Goal: Information Seeking & Learning: Learn about a topic

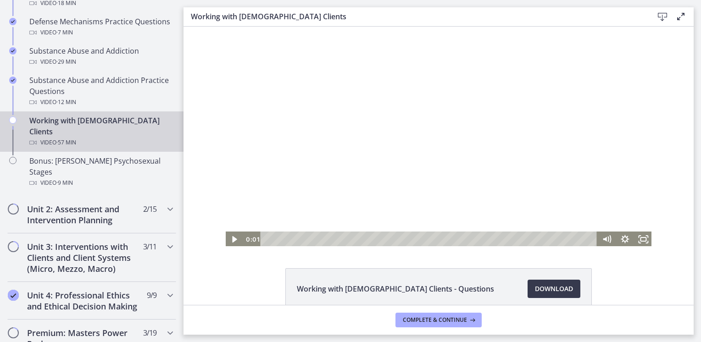
scroll to position [596, 0]
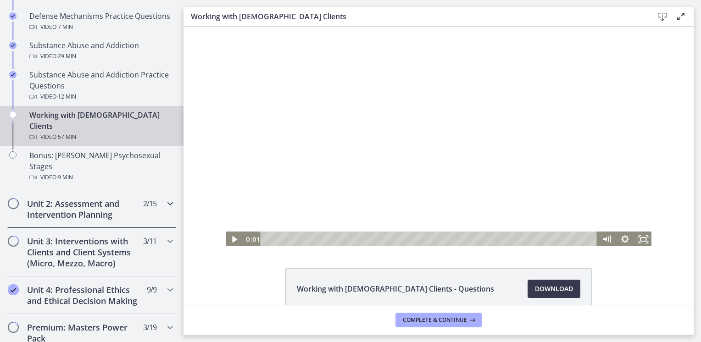
click at [111, 198] on h2 "Unit 2: Assessment and Intervention Planning" at bounding box center [83, 209] width 112 height 22
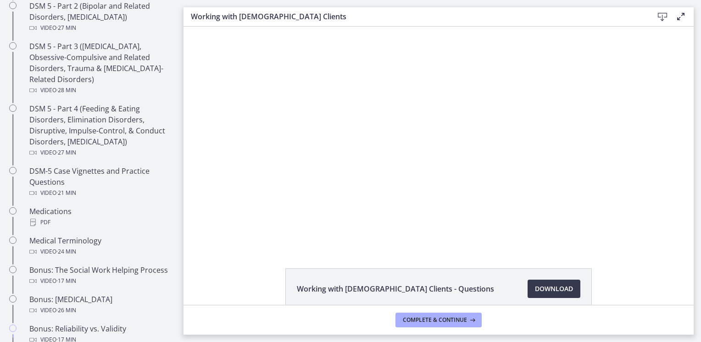
scroll to position [734, 0]
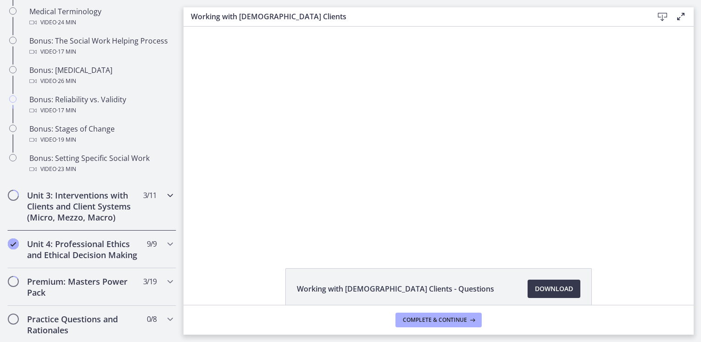
click at [114, 215] on h2 "Unit 3: Interventions with Clients and Client Systems (Micro, Mezzo, Macro)" at bounding box center [83, 206] width 112 height 33
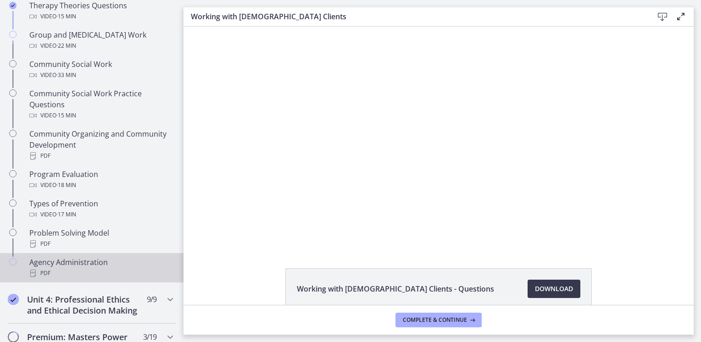
scroll to position [321, 0]
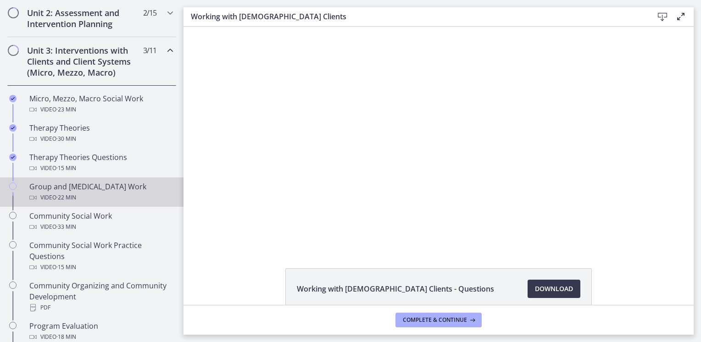
click at [105, 193] on div "Video · 22 min" at bounding box center [100, 197] width 143 height 11
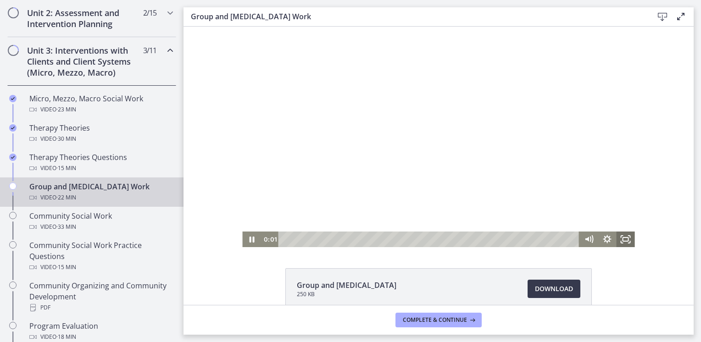
click at [623, 241] on rect "Fullscreen" at bounding box center [626, 240] width 6 height 4
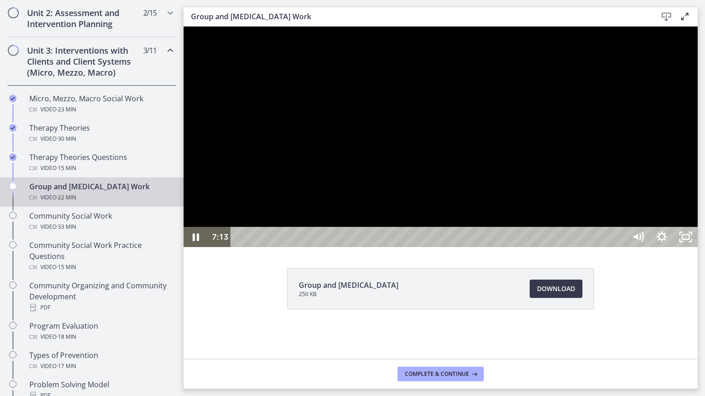
click at [501, 247] on div at bounding box center [441, 137] width 514 height 221
drag, startPoint x: 576, startPoint y: 321, endPoint x: 610, endPoint y: 316, distance: 34.3
click at [576, 247] on div at bounding box center [441, 137] width 514 height 221
drag, startPoint x: 618, startPoint y: 285, endPoint x: 819, endPoint y: 255, distance: 203.2
click at [619, 247] on div at bounding box center [441, 137] width 514 height 221
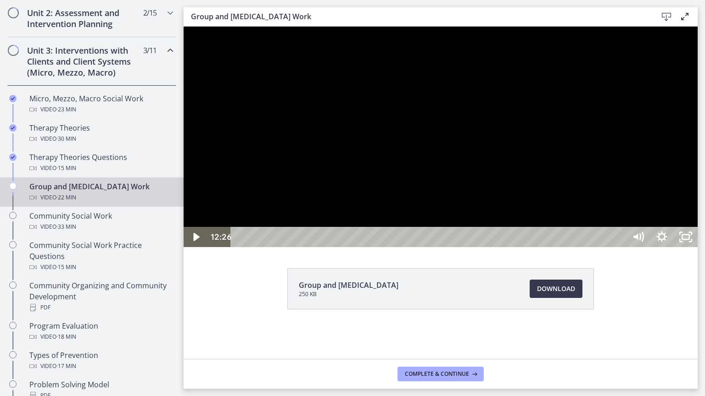
click at [631, 247] on div at bounding box center [441, 137] width 514 height 221
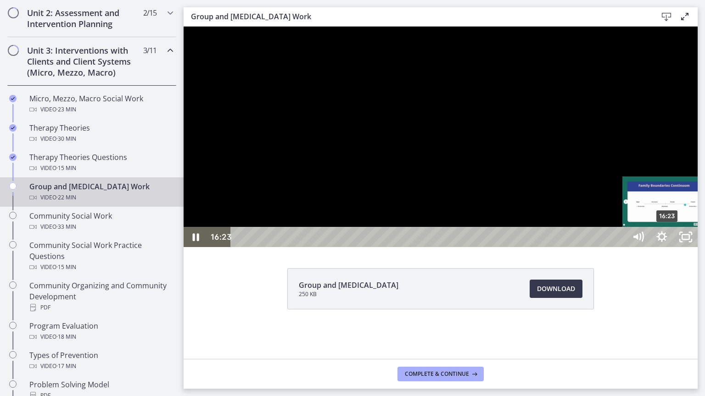
click at [668, 241] on div "Playbar" at bounding box center [666, 237] width 7 height 7
click at [620, 247] on div "16:11" at bounding box center [429, 237] width 381 height 20
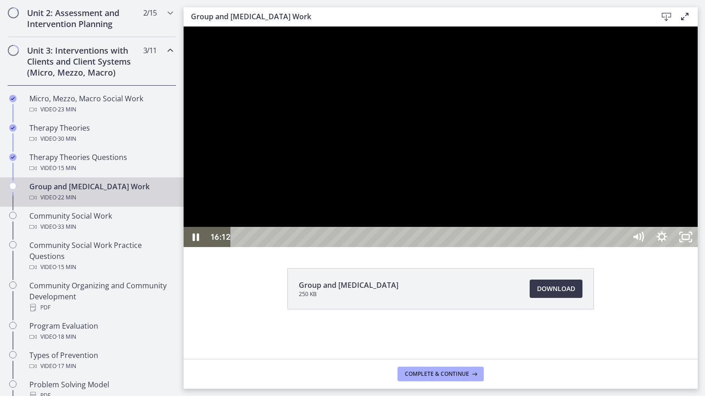
drag, startPoint x: 707, startPoint y: 321, endPoint x: 726, endPoint y: 307, distance: 23.6
click at [697, 247] on div at bounding box center [441, 137] width 514 height 221
click at [584, 247] on div at bounding box center [441, 137] width 514 height 221
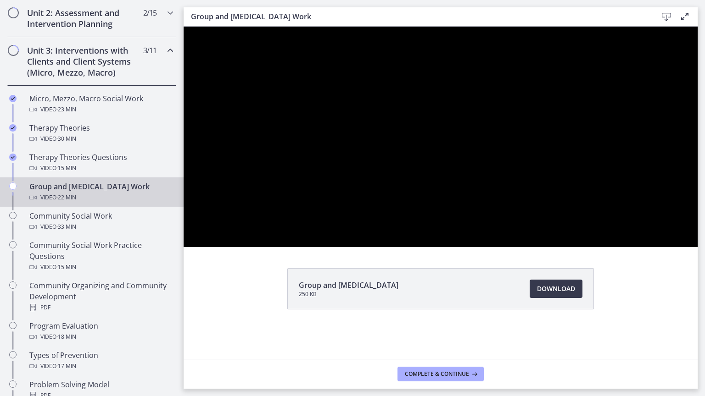
click at [697, 247] on div at bounding box center [441, 137] width 514 height 221
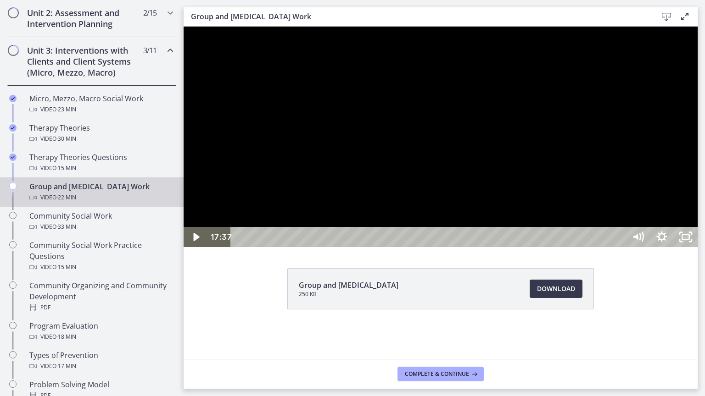
click at [697, 247] on div at bounding box center [441, 137] width 514 height 221
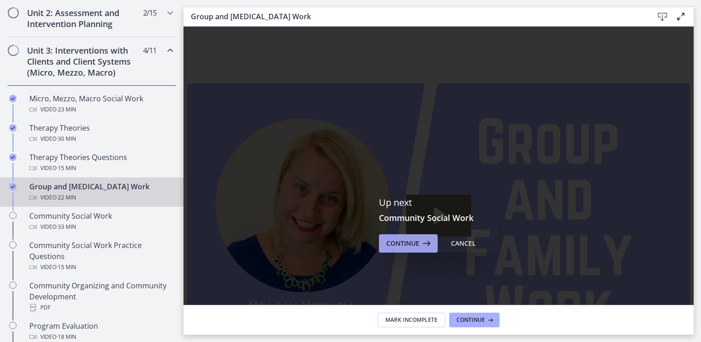
click at [419, 241] on icon at bounding box center [425, 243] width 13 height 11
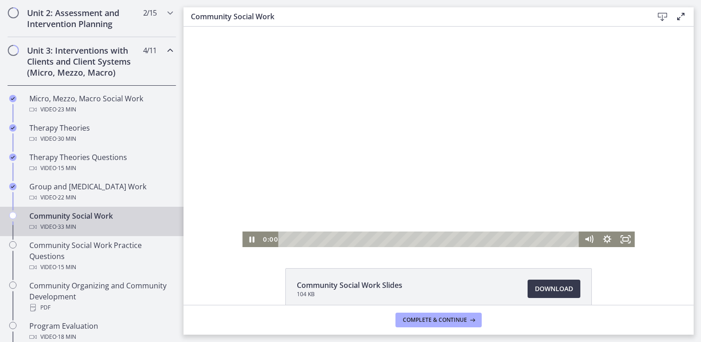
click at [445, 186] on div at bounding box center [438, 137] width 392 height 221
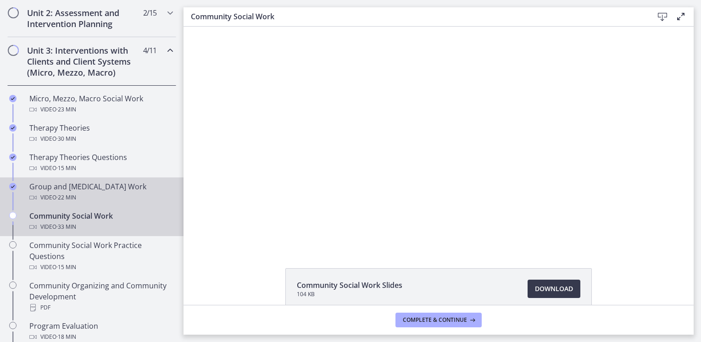
click at [84, 186] on div "Group and [MEDICAL_DATA] Work Video · 22 min" at bounding box center [100, 192] width 143 height 22
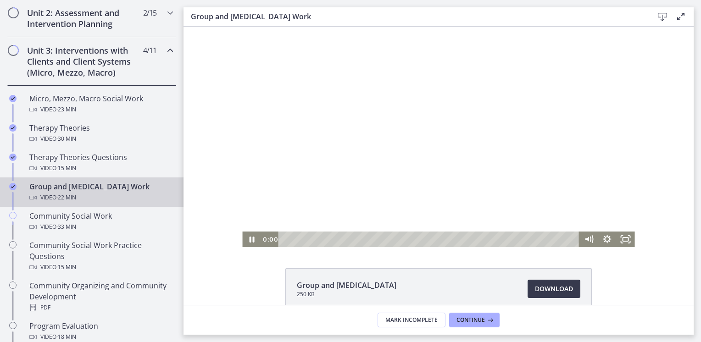
drag, startPoint x: 387, startPoint y: 137, endPoint x: 420, endPoint y: 190, distance: 62.6
click at [387, 137] on div at bounding box center [438, 137] width 392 height 221
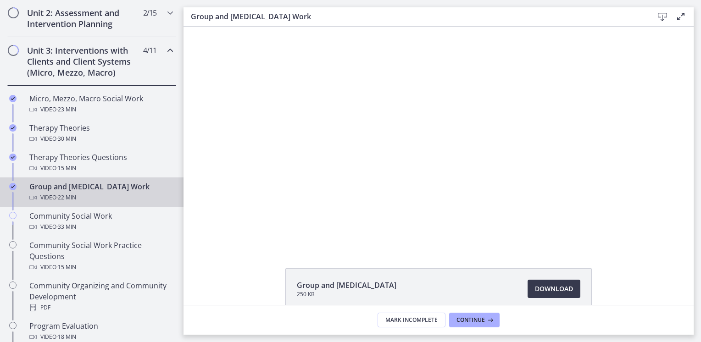
scroll to position [48, 0]
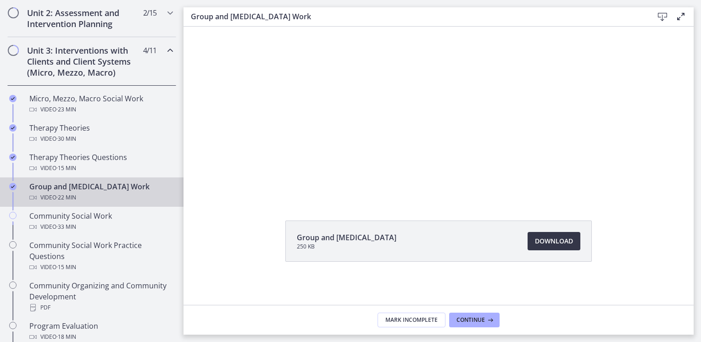
click at [554, 242] on span "Download Opens in a new window" at bounding box center [554, 241] width 38 height 11
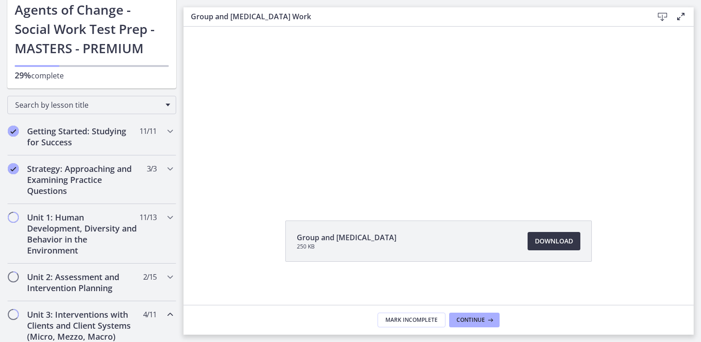
scroll to position [0, 0]
